Goal: Task Accomplishment & Management: Use online tool/utility

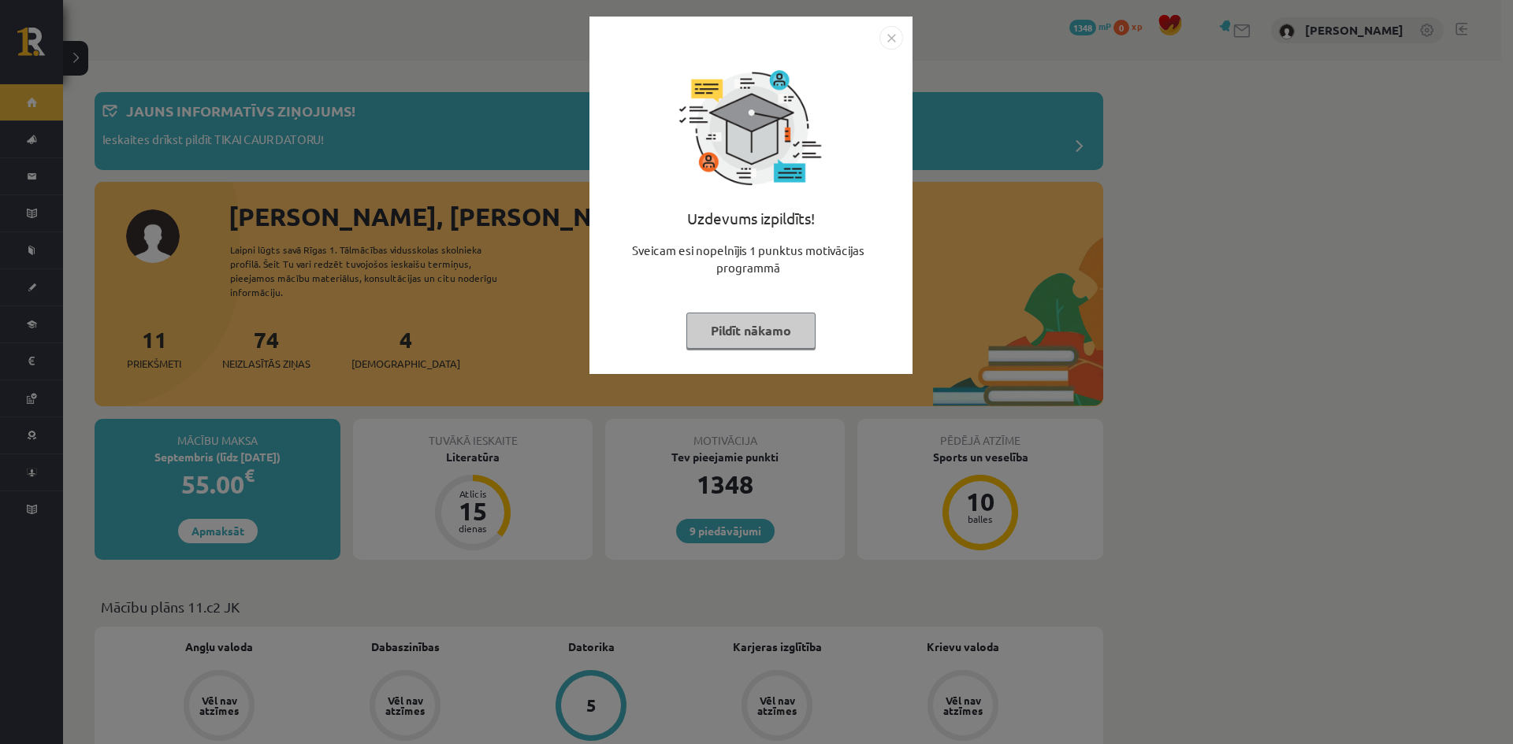
click at [883, 31] on img "Close" at bounding box center [891, 38] width 24 height 24
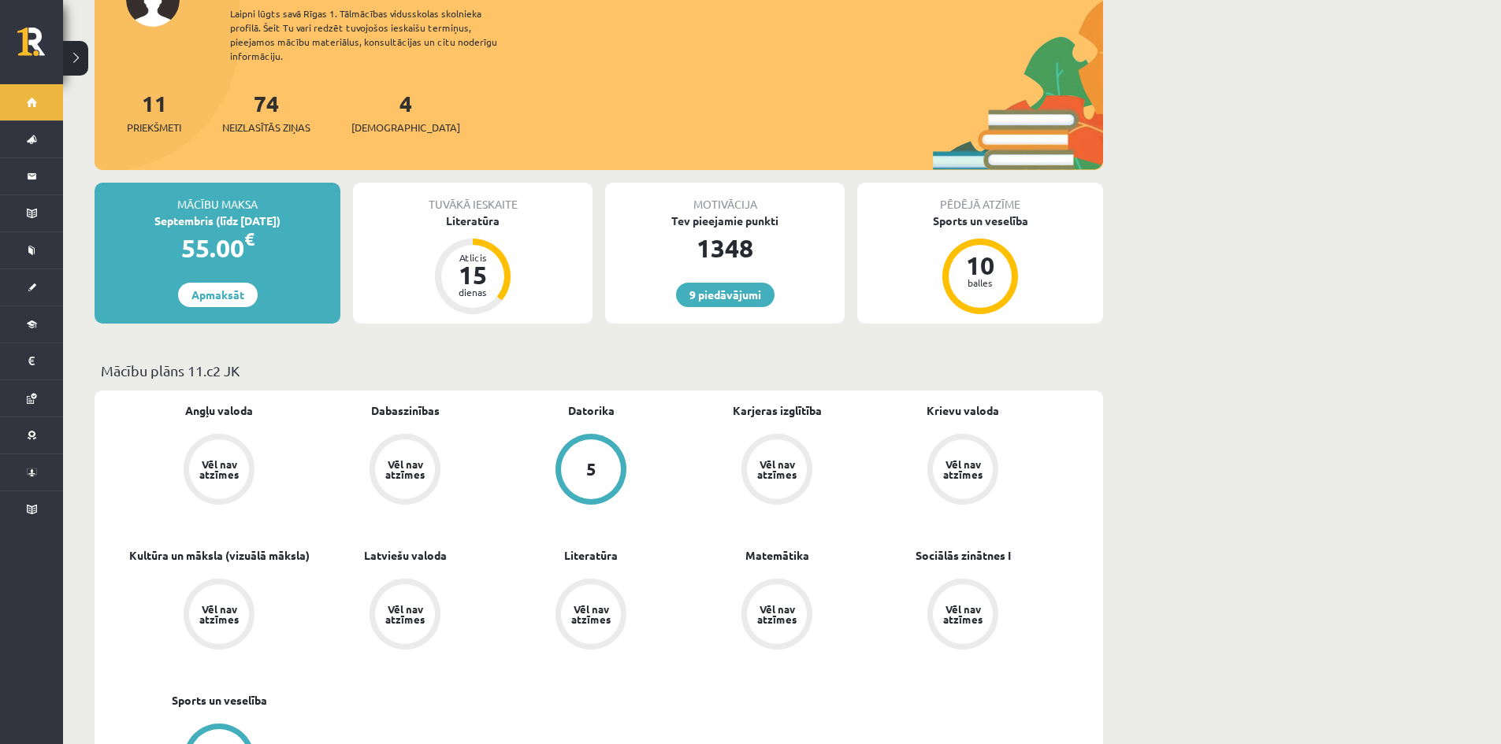
scroll to position [394, 0]
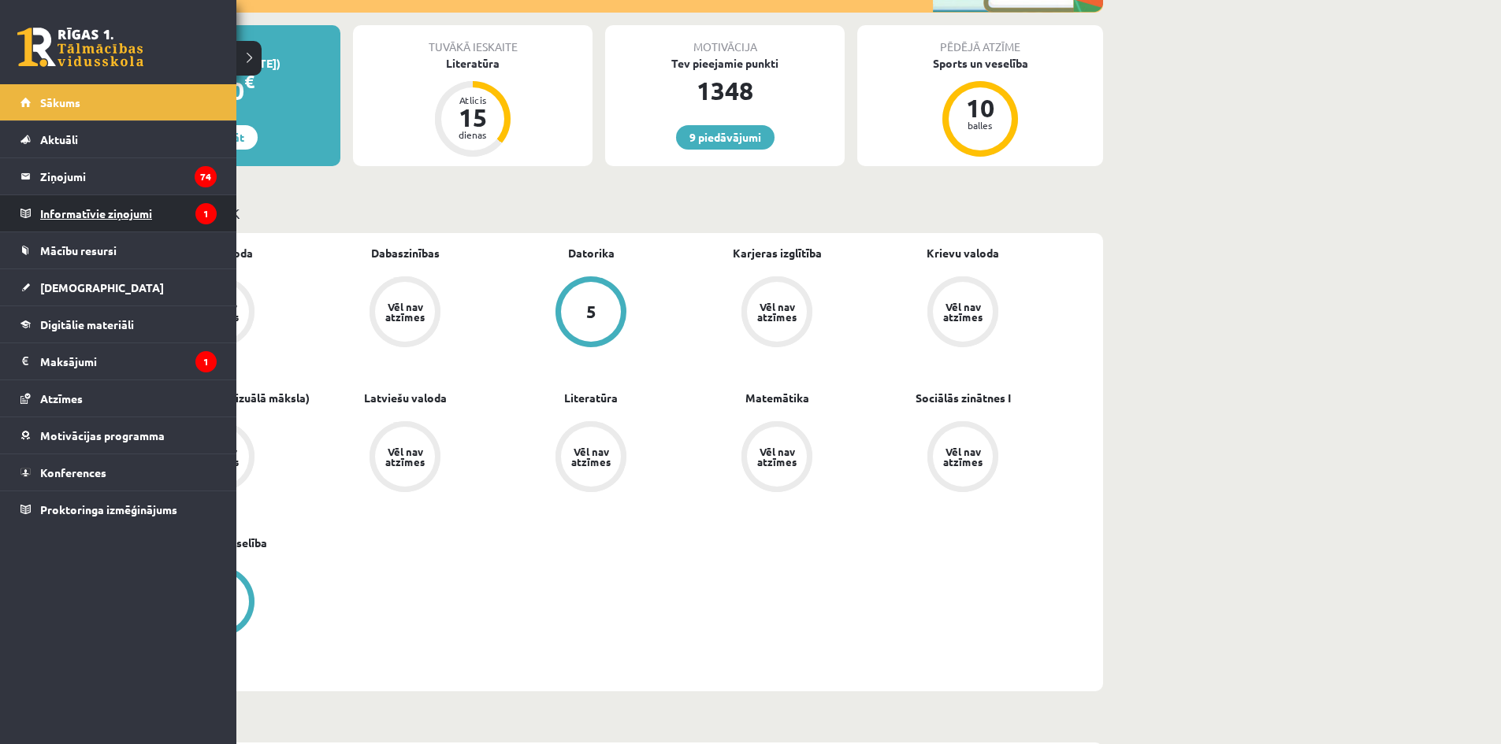
click at [65, 218] on legend "Informatīvie ziņojumi 1" at bounding box center [128, 213] width 176 height 36
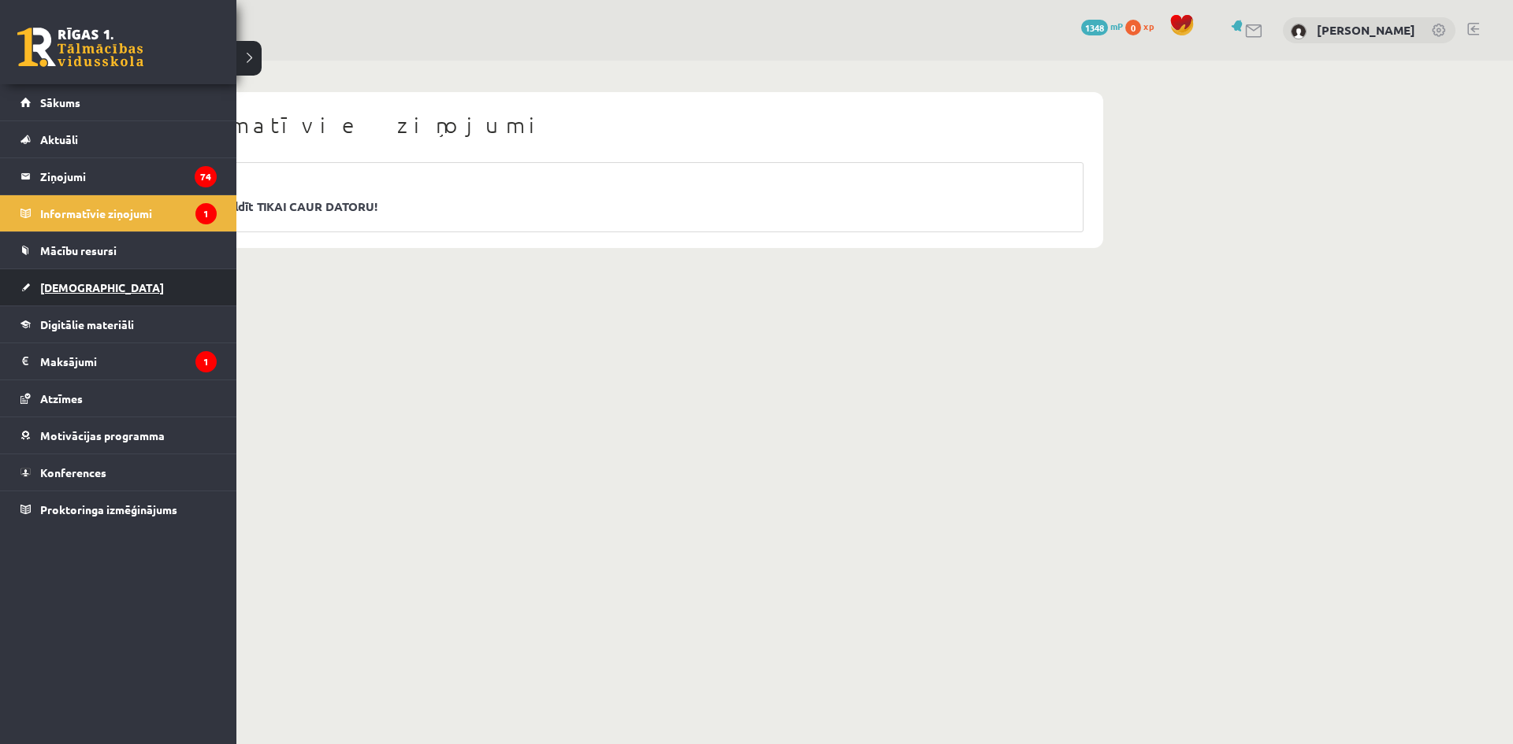
click at [58, 291] on span "[DEMOGRAPHIC_DATA]" at bounding box center [102, 287] width 124 height 14
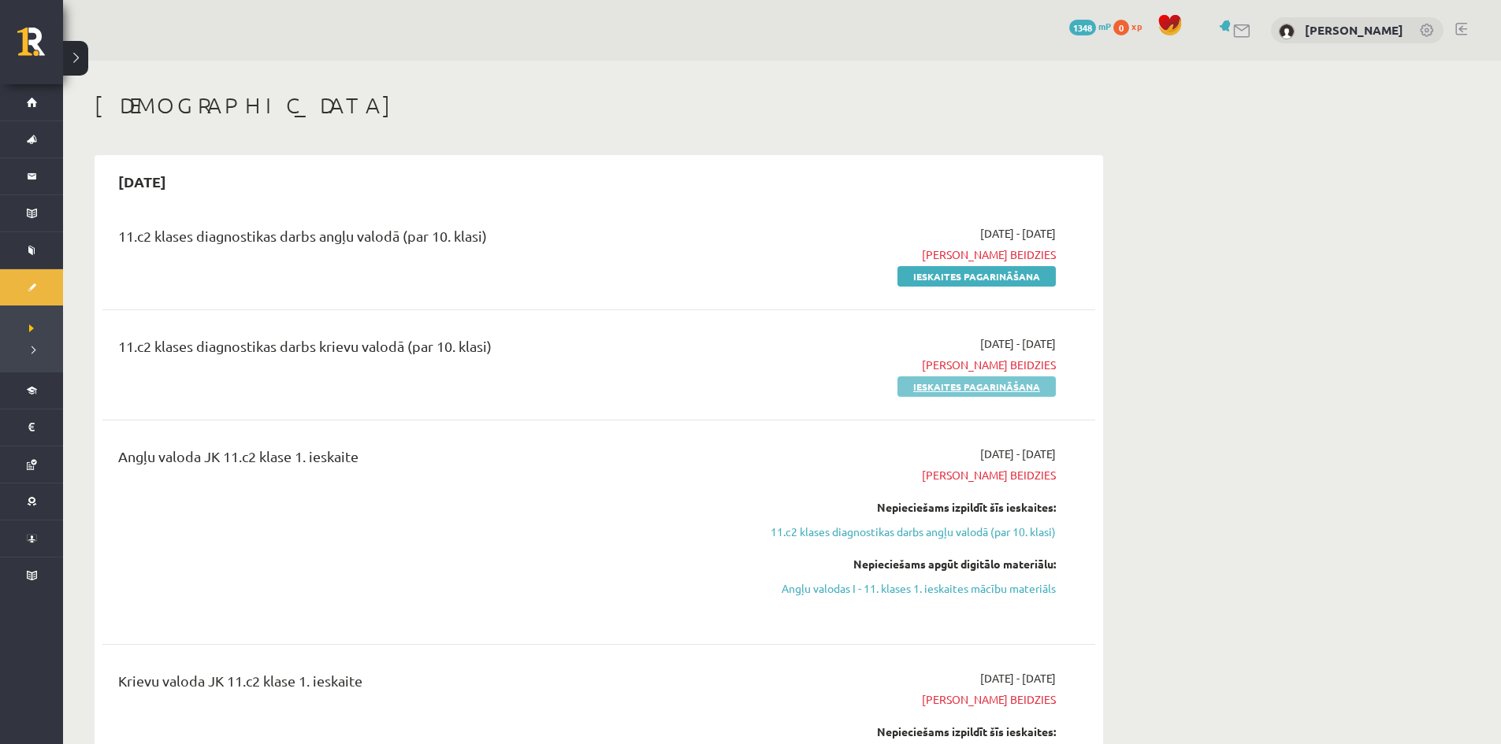
click at [946, 394] on link "Ieskaites pagarināšana" at bounding box center [976, 387] width 158 height 20
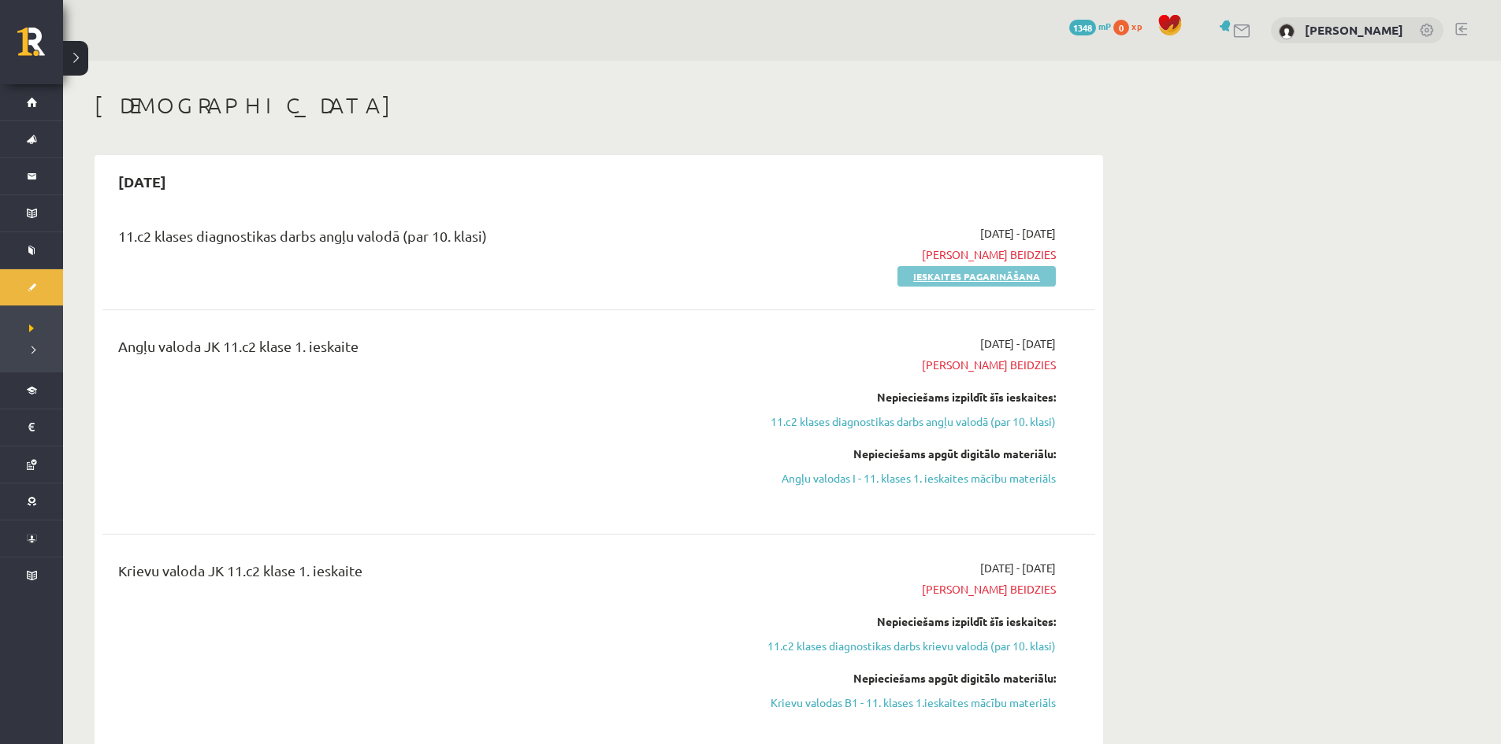
click at [945, 276] on link "Ieskaites pagarināšana" at bounding box center [976, 276] width 158 height 20
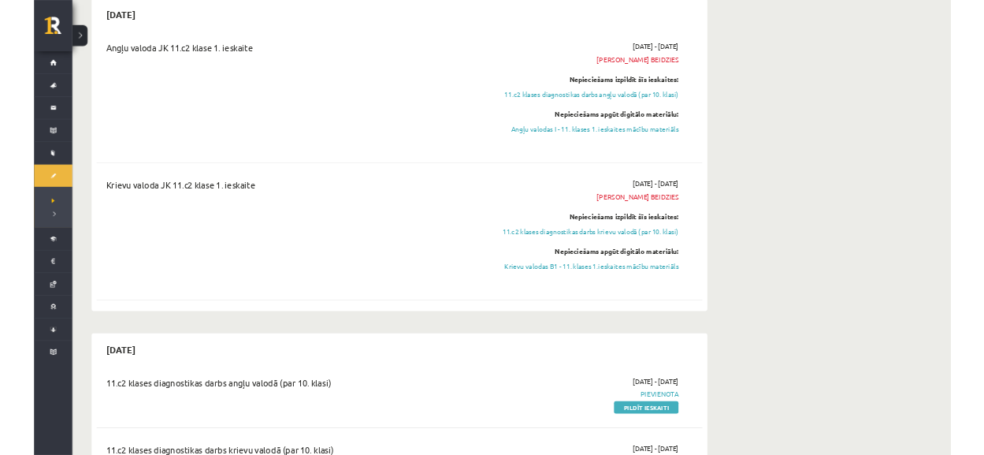
scroll to position [394, 0]
